Goal: Book appointment/travel/reservation

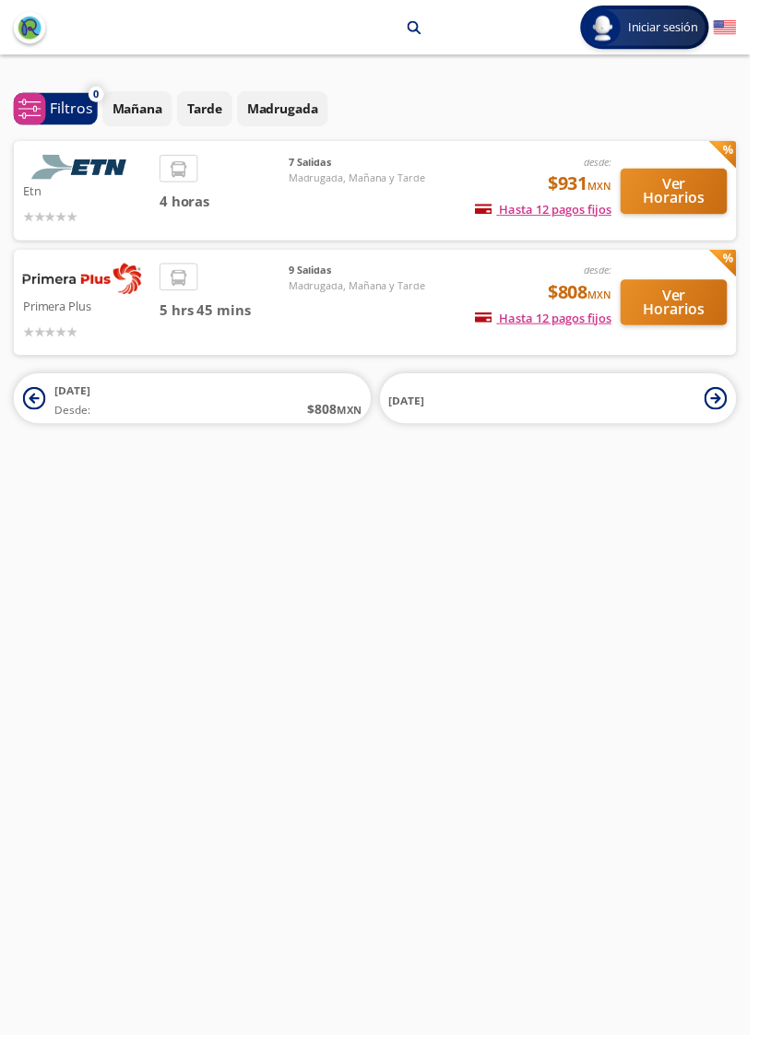
click at [348, 318] on div "9 [PERSON_NAME], [DATE] y Tarde" at bounding box center [361, 305] width 138 height 79
click at [372, 303] on div "9 [PERSON_NAME], [DATE] y Tarde" at bounding box center [361, 305] width 138 height 79
click at [379, 321] on div "9 [PERSON_NAME], [DATE] y Tarde" at bounding box center [361, 305] width 138 height 79
click at [705, 255] on div "Primera Plus desde: $808 MXN Hasta 12 pagos fijos Pagos fijos en compras mayore…" at bounding box center [379, 306] width 731 height 107
click at [703, 300] on button "Ver Horarios" at bounding box center [682, 306] width 108 height 46
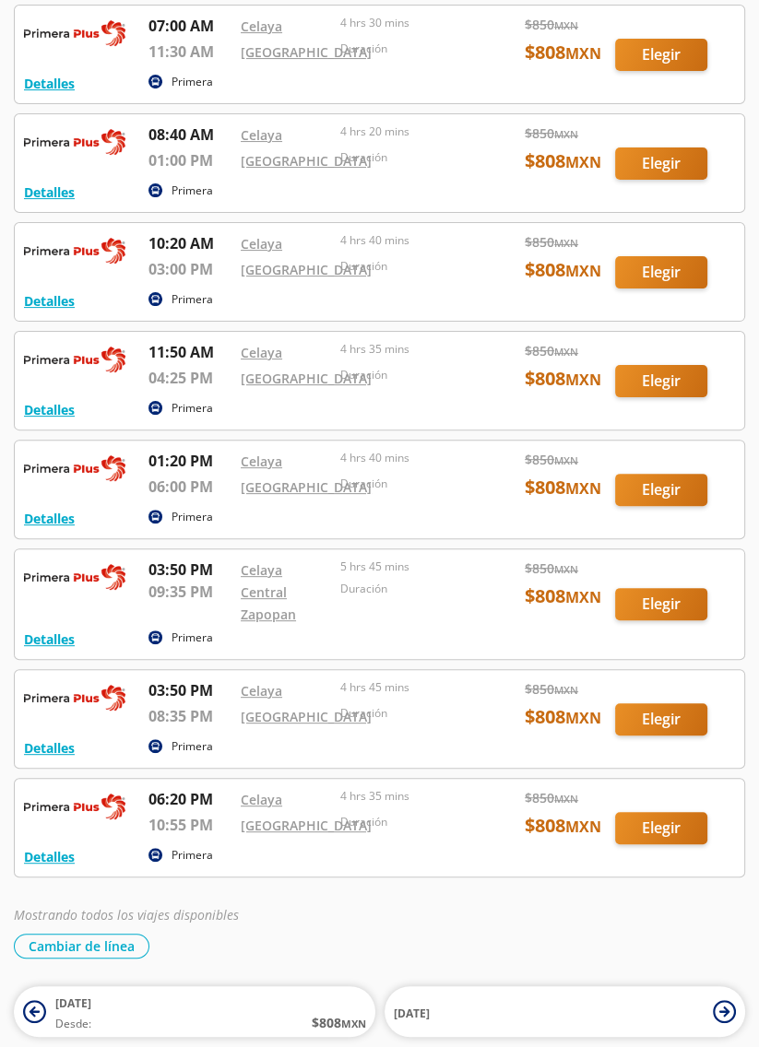
scroll to position [274, 0]
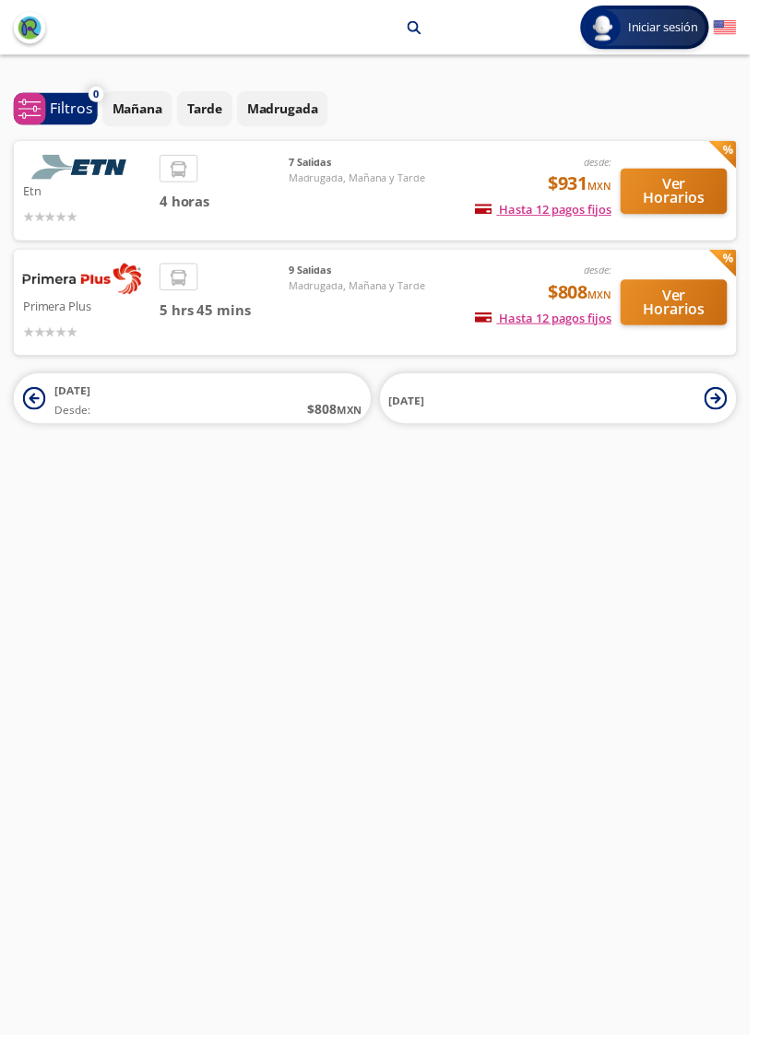
click at [111, 183] on p "Etn" at bounding box center [87, 193] width 129 height 22
click at [105, 194] on p "Etn" at bounding box center [87, 193] width 129 height 22
click at [268, 195] on span "4 horas" at bounding box center [226, 204] width 131 height 21
click at [684, 196] on button "Ver Horarios" at bounding box center [682, 194] width 108 height 46
